Goal: Information Seeking & Learning: Learn about a topic

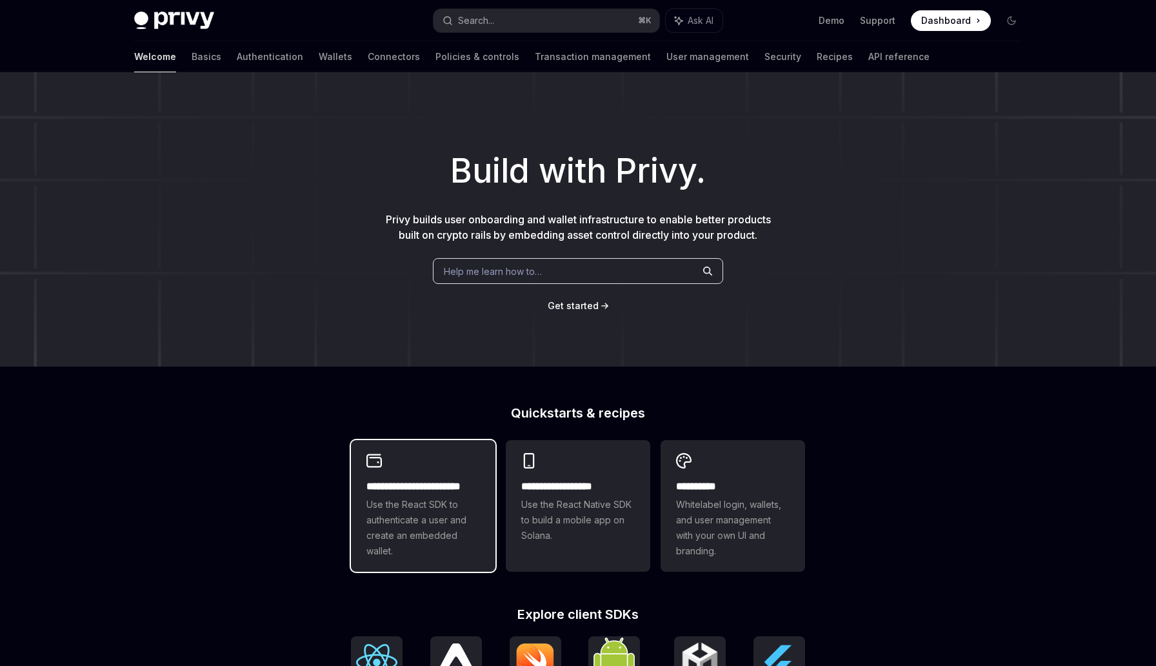
click at [396, 492] on h2 "**********" at bounding box center [424, 486] width 114 height 15
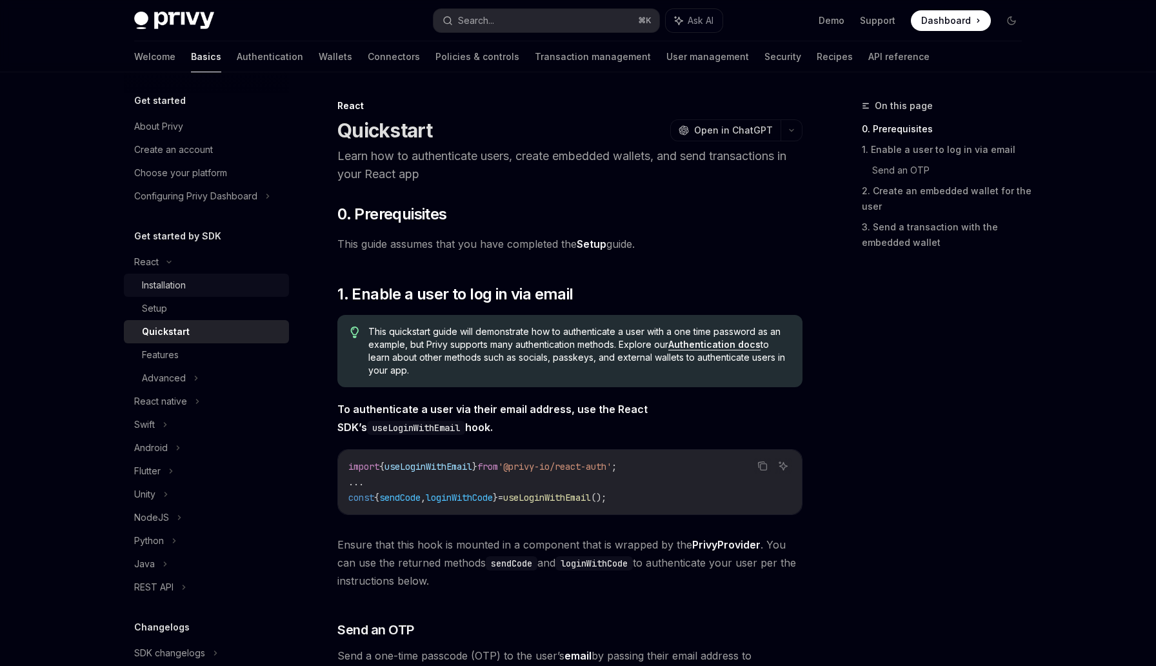
click at [265, 292] on div "Installation" at bounding box center [211, 284] width 139 height 15
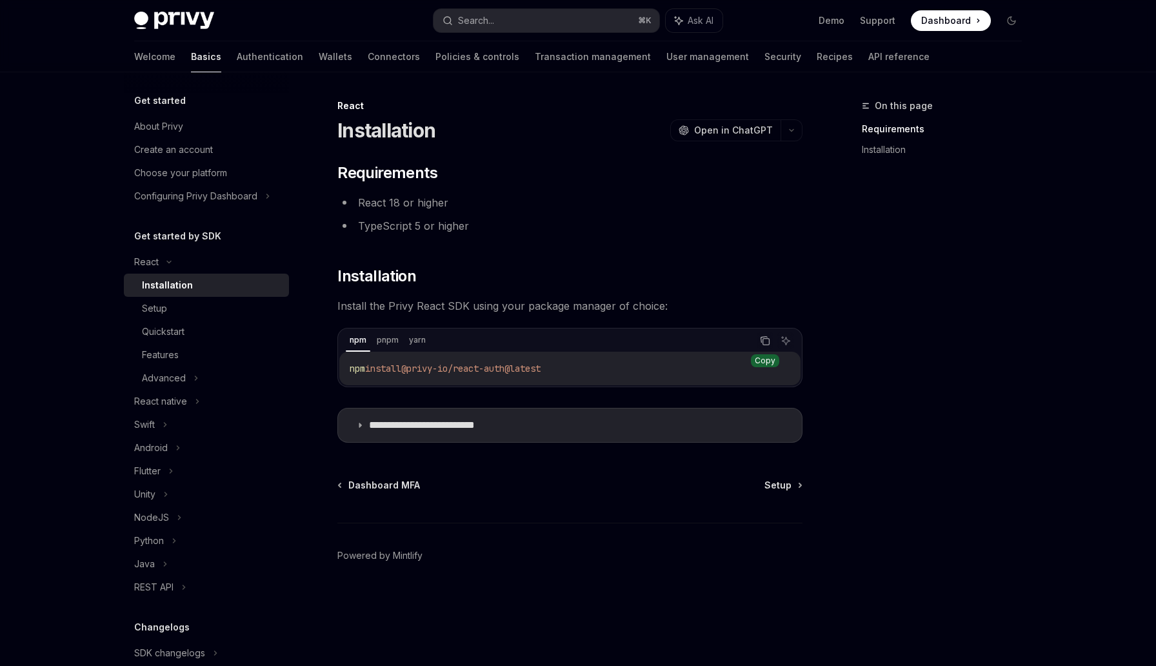
click at [759, 343] on button "Copy the contents from the code block" at bounding box center [765, 340] width 17 height 17
click at [217, 305] on div "Setup" at bounding box center [211, 308] width 139 height 15
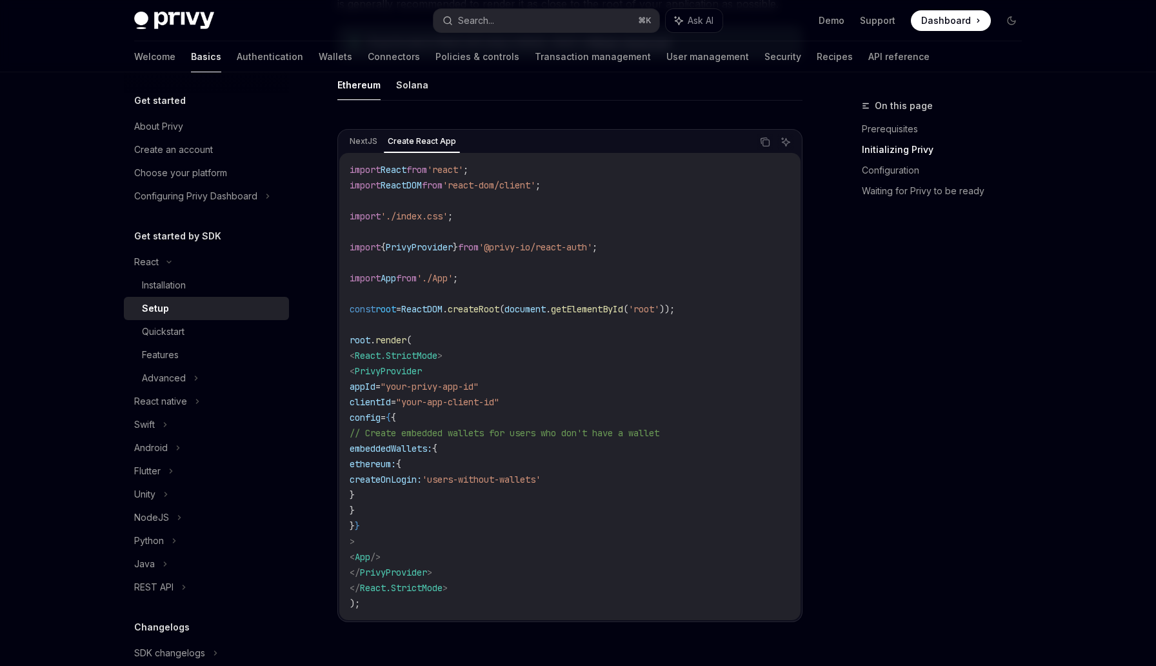
scroll to position [398, 0]
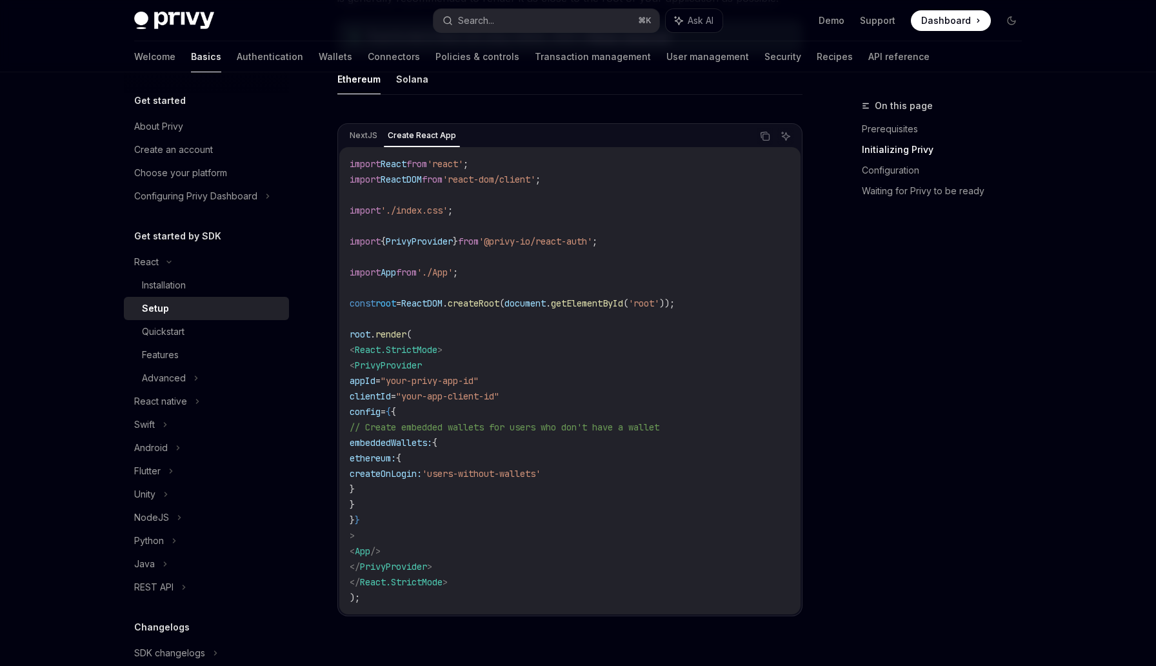
drag, startPoint x: 396, startPoint y: 519, endPoint x: 381, endPoint y: 386, distance: 133.7
click at [381, 386] on code "import React from 'react' ; import ReactDOM from 'react-dom/client' ; import '.…" at bounding box center [570, 380] width 441 height 449
copy code "appId = "your-privy-app-id" clientId = "your-app-client-id" config = { { // Cre…"
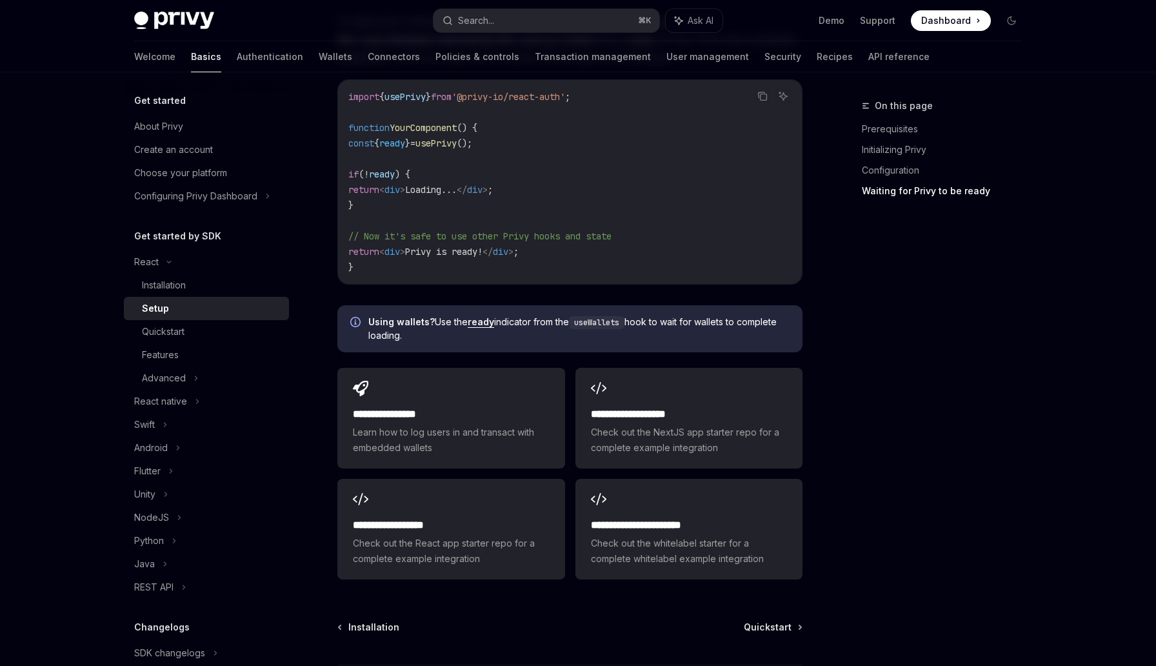
scroll to position [1658, 0]
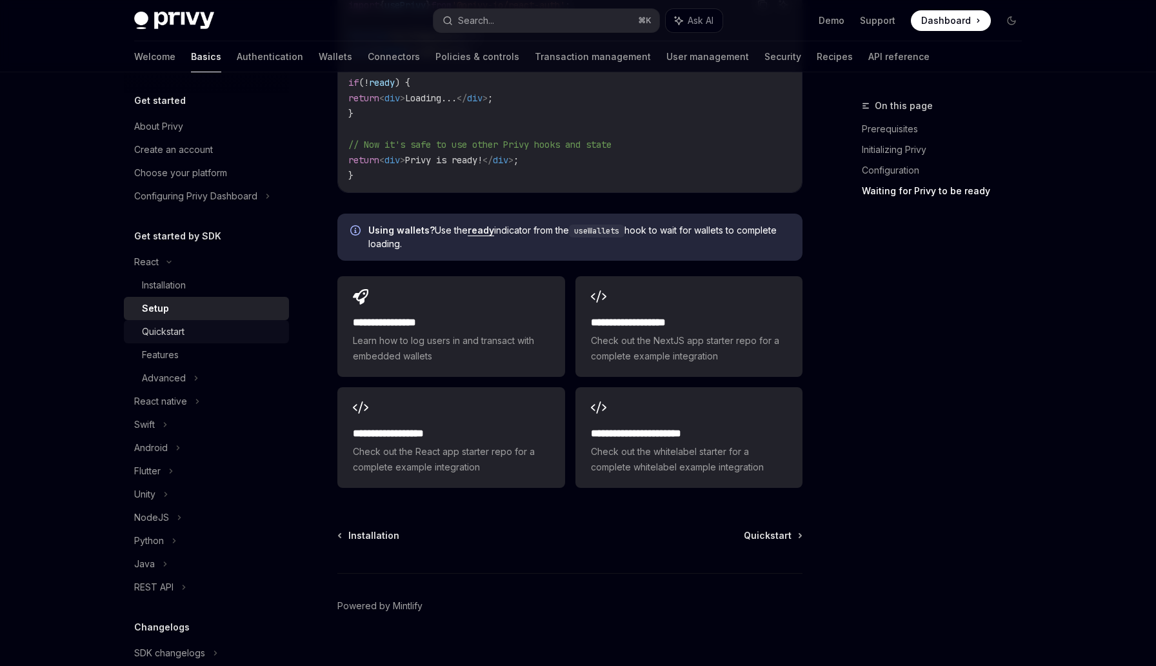
click at [256, 329] on div "Quickstart" at bounding box center [211, 331] width 139 height 15
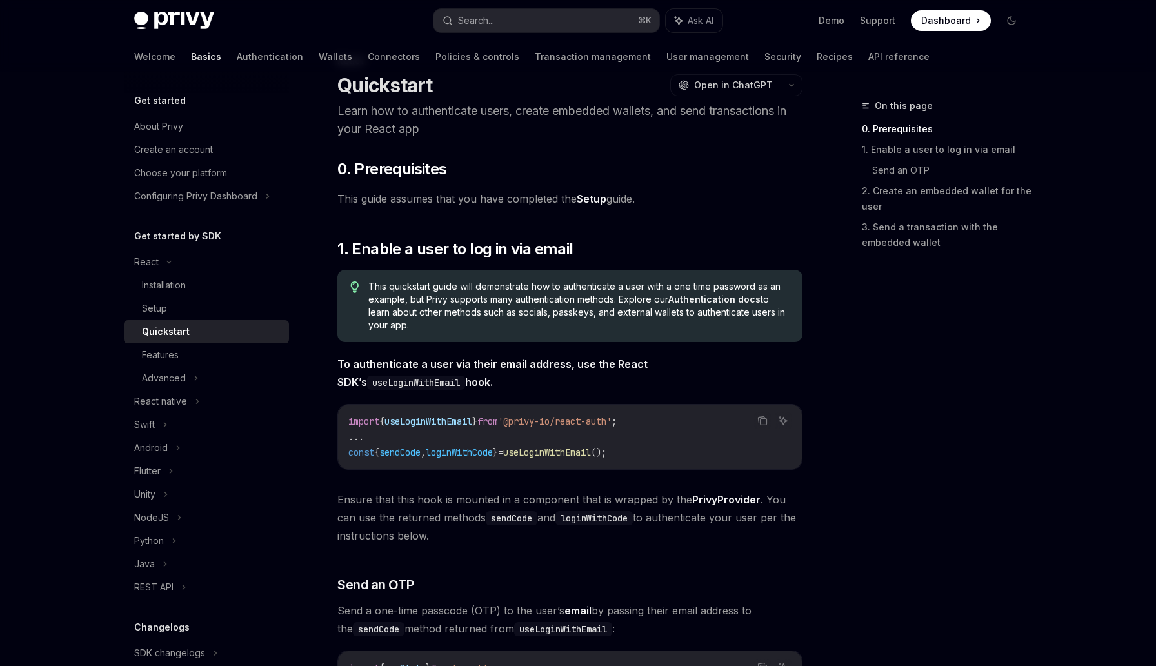
scroll to position [40, 0]
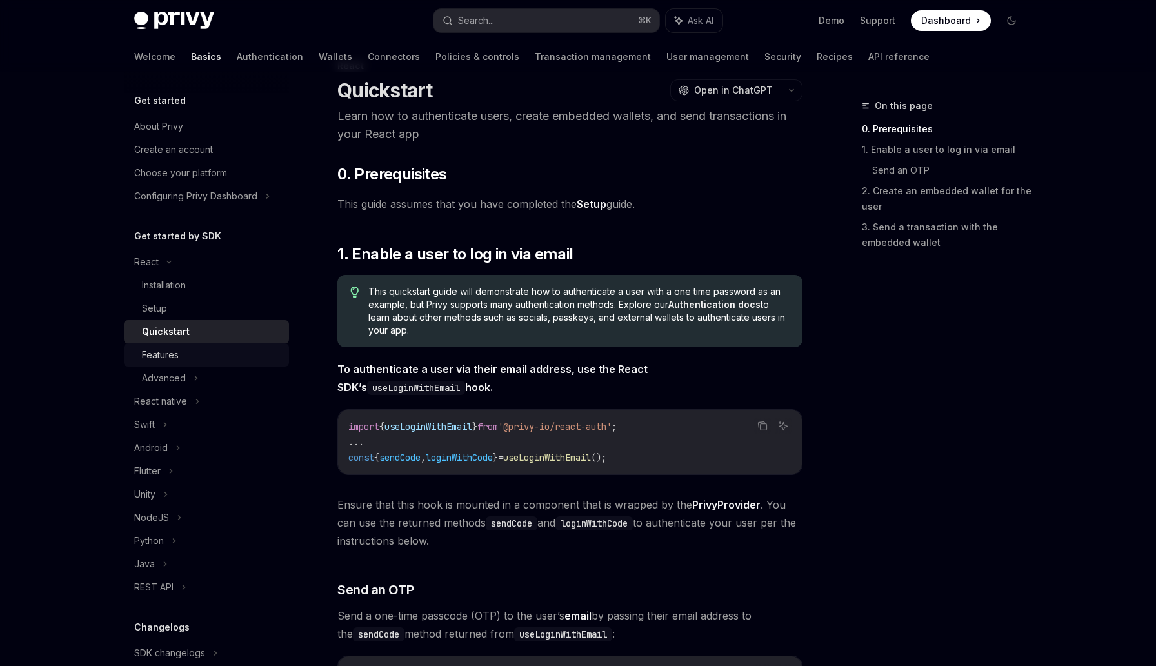
click at [190, 347] on div "Features" at bounding box center [211, 354] width 139 height 15
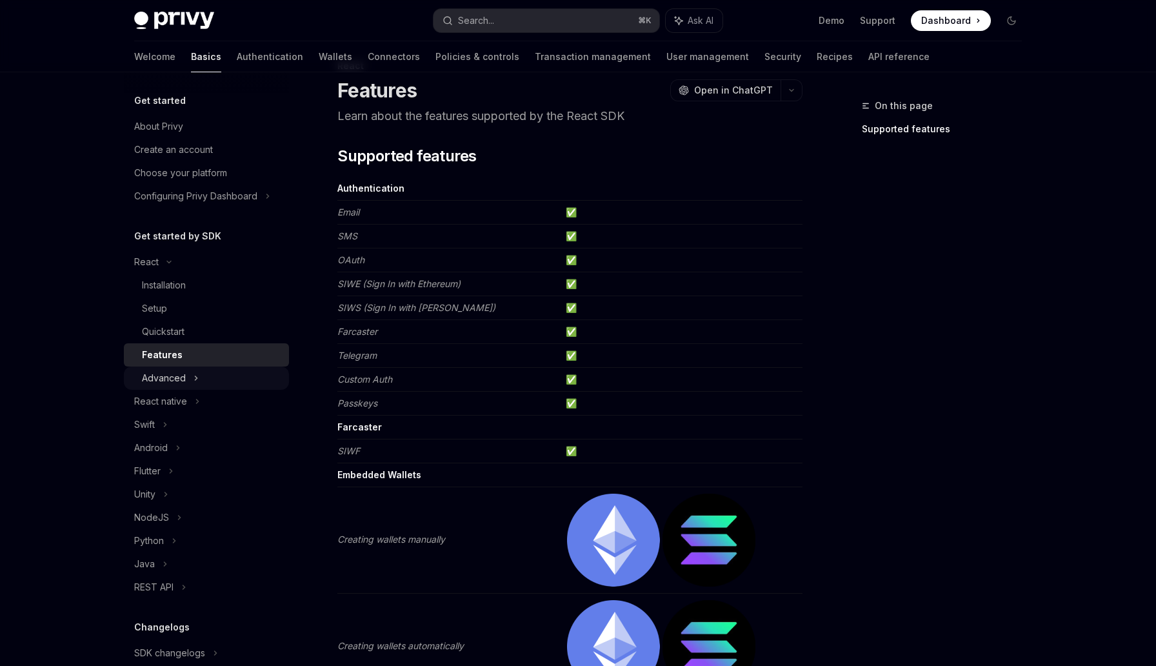
click at [185, 374] on div "Advanced" at bounding box center [206, 378] width 165 height 23
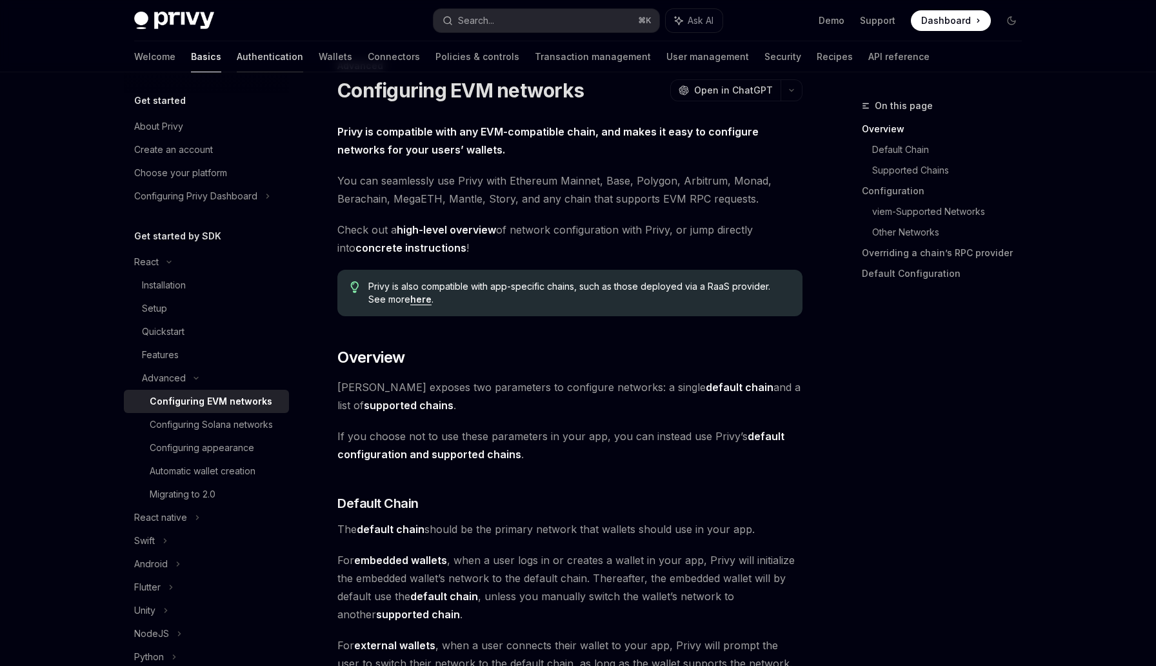
click at [237, 48] on link "Authentication" at bounding box center [270, 56] width 66 height 31
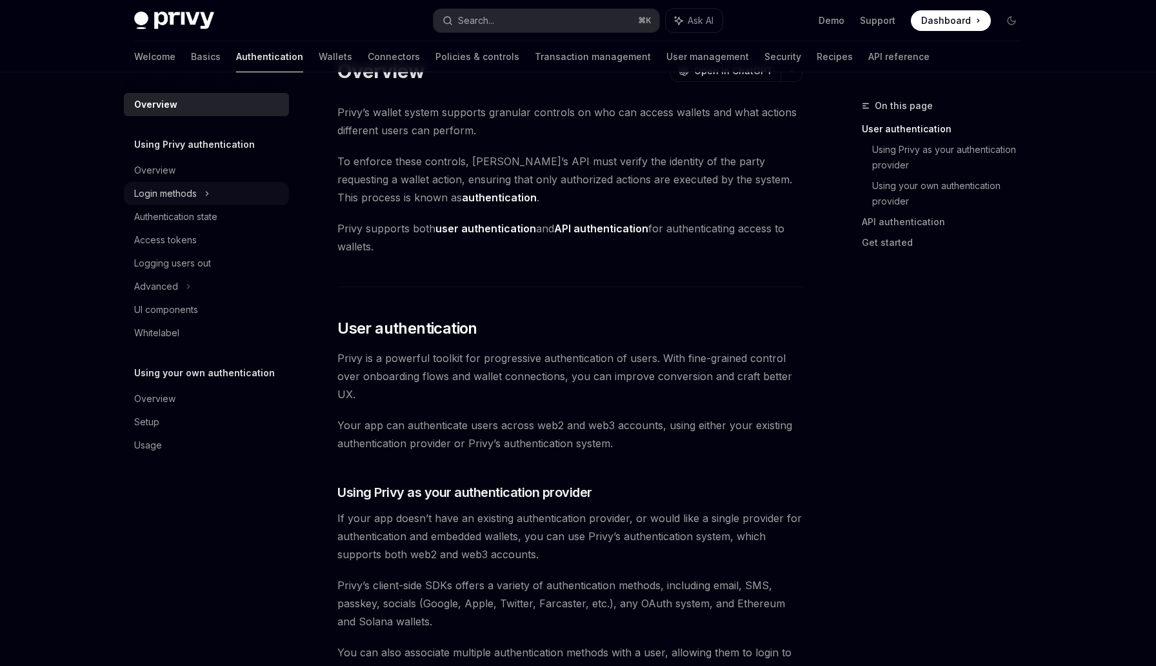
click at [167, 195] on div "Login methods" at bounding box center [165, 193] width 63 height 15
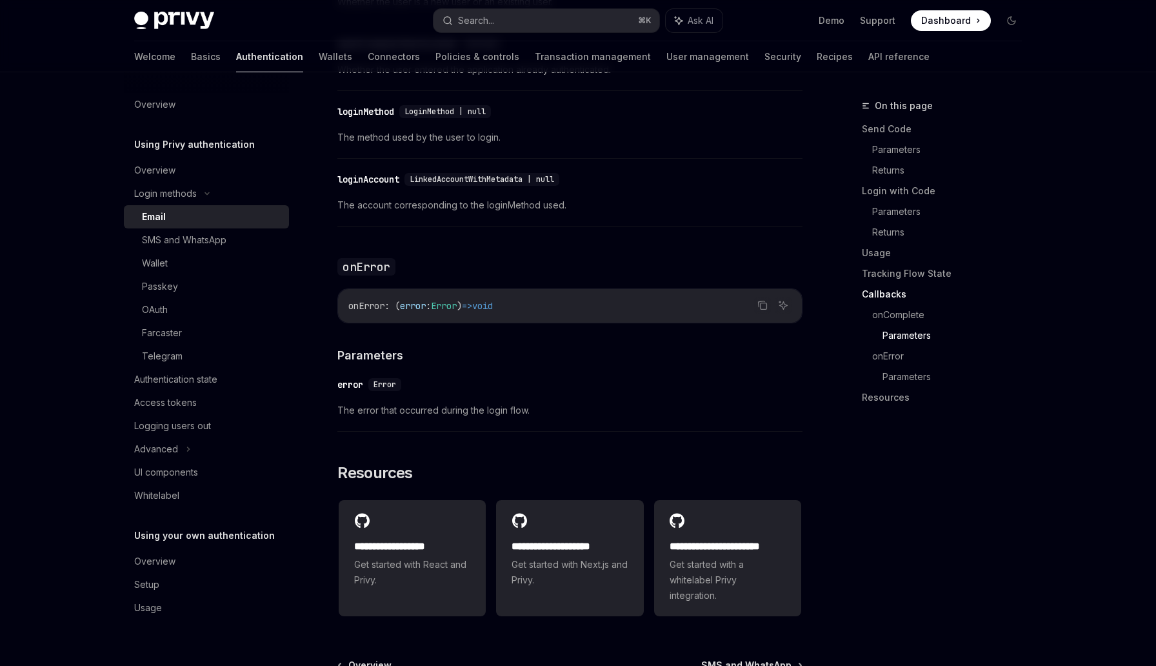
scroll to position [2491, 0]
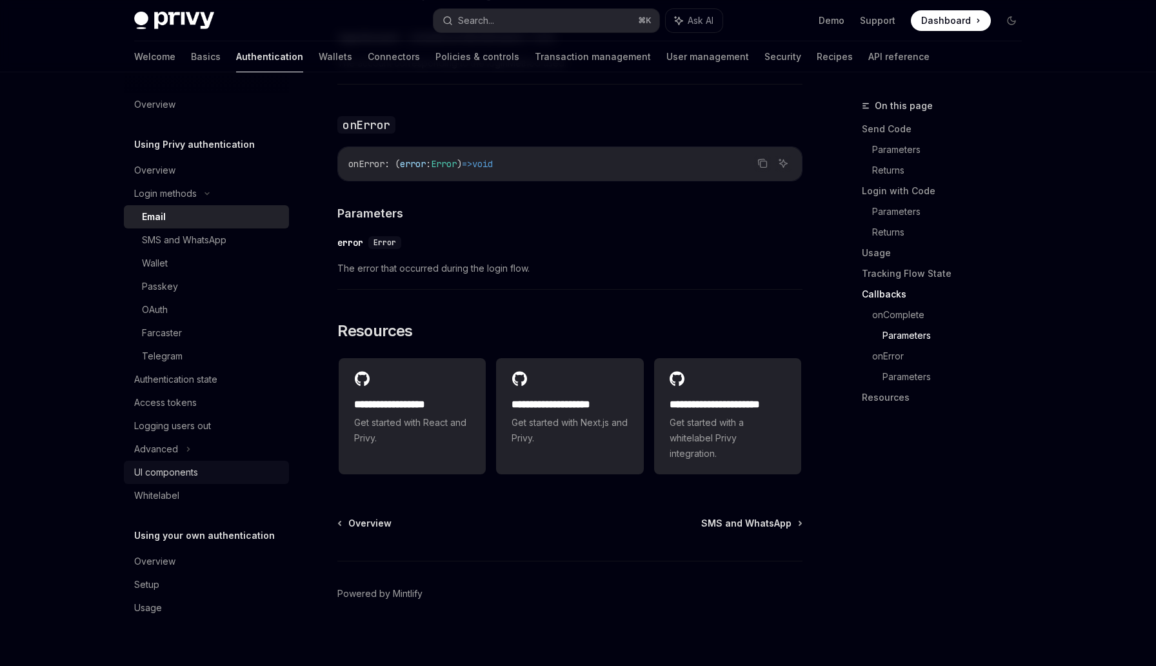
click at [166, 472] on div "UI components" at bounding box center [166, 472] width 64 height 15
type textarea "*"
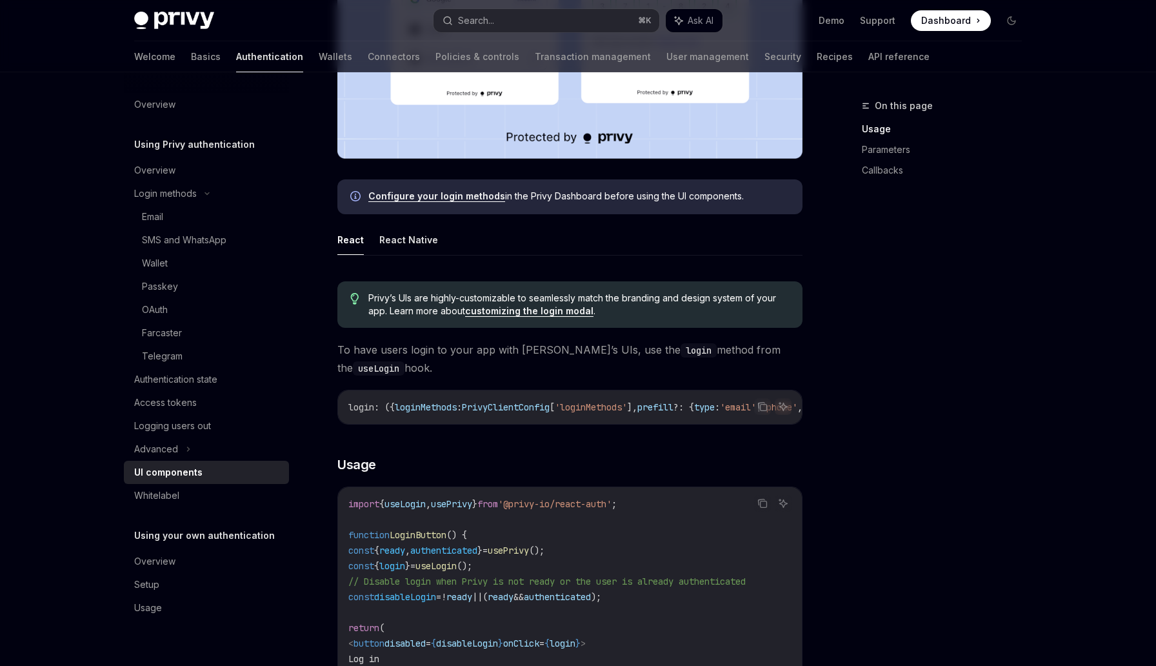
scroll to position [749, 0]
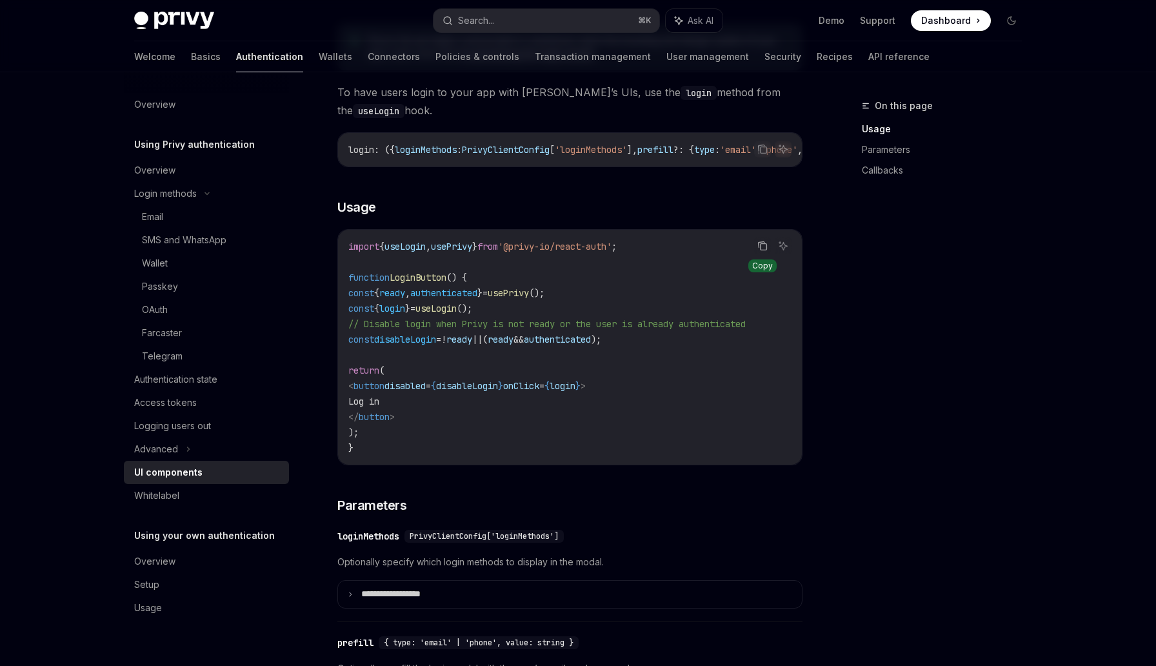
click at [761, 248] on icon "Copy the contents from the code block" at bounding box center [764, 247] width 6 height 6
